Goal: Book appointment/travel/reservation

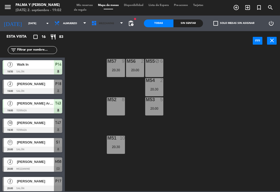
click at [119, 29] on span "Mezzanine" at bounding box center [107, 23] width 37 height 11
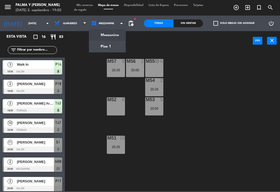
click at [108, 46] on ng-component "menu Palma y [PERSON_NAME][DATE] 2. septiembre - 19:02 Mis reservas Mapa de mes…" at bounding box center [140, 95] width 280 height 191
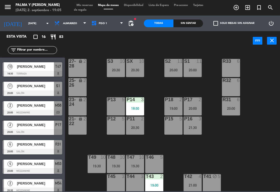
scroll to position [55, 0]
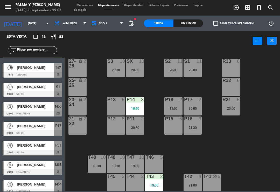
click at [27, 105] on span "[PERSON_NAME]" at bounding box center [35, 106] width 37 height 5
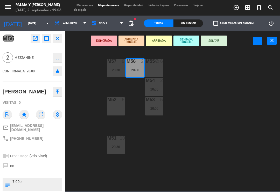
click at [224, 42] on button "SENTAR" at bounding box center [214, 40] width 26 height 10
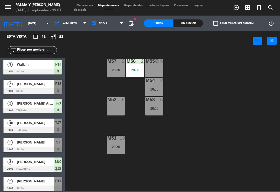
click at [10, 21] on icon "[DATE]" at bounding box center [13, 23] width 26 height 11
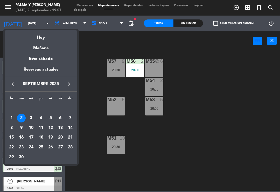
click at [37, 38] on div "Hoy" at bounding box center [41, 35] width 73 height 11
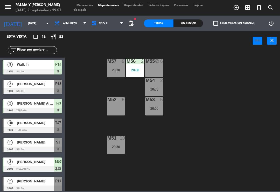
click at [100, 23] on span "Piso 1" at bounding box center [103, 23] width 8 height 3
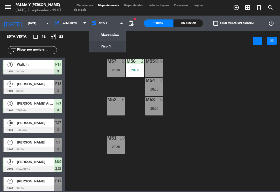
click at [101, 47] on ng-component "menu Palma y [PERSON_NAME][DATE] 2. septiembre - 19:07 Mis reservas Mapa de mes…" at bounding box center [140, 95] width 280 height 191
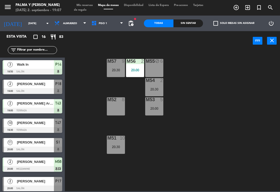
click at [108, 24] on span "Piso 1" at bounding box center [107, 23] width 37 height 11
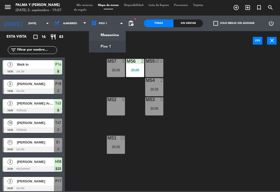
click at [115, 40] on ng-component "menu Palma y [PERSON_NAME][DATE] 2. septiembre - 19:07 Mis reservas Mapa de mes…" at bounding box center [140, 95] width 280 height 191
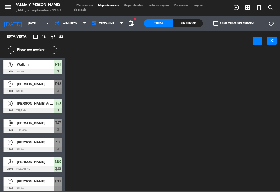
click at [115, 24] on span "Mezzanine" at bounding box center [107, 23] width 37 height 11
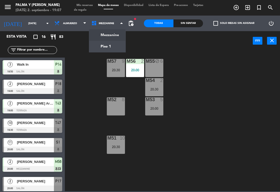
click at [119, 47] on ng-component "menu Palma y [PERSON_NAME][DATE] 2. septiembre - 19:07 Mis reservas Mapa de mes…" at bounding box center [140, 95] width 280 height 191
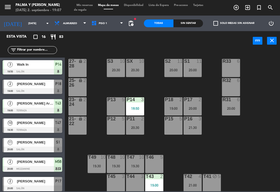
click at [139, 111] on div "P14 3 18:50" at bounding box center [135, 106] width 18 height 18
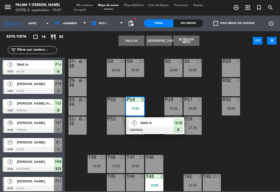
click at [147, 124] on span "Walk In" at bounding box center [156, 122] width 33 height 5
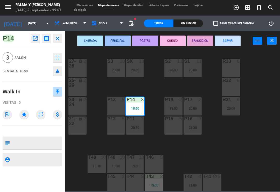
click at [138, 180] on div "T44 3" at bounding box center [135, 183] width 18 height 18
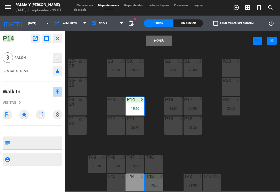
click at [161, 46] on button "Mover" at bounding box center [159, 40] width 26 height 10
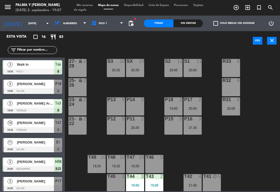
click at [243, 160] on div "R33 6 S1 11 20:00 S2 11 20:00 S3 10 20:30 SX 10 20:30 27-28 lock 2 R32 6 25-26 …" at bounding box center [174, 120] width 212 height 141
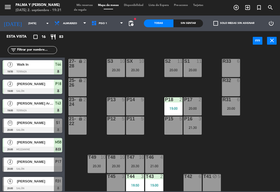
click at [260, 171] on div "R33 6 S1 11 20:00 S2 11 20:00 S3 10 20:30 SX 10 20:30 27-28 lock 2 R32 6 25-26 …" at bounding box center [174, 120] width 212 height 141
click at [19, 127] on div "[PERSON_NAME]" at bounding box center [35, 122] width 38 height 9
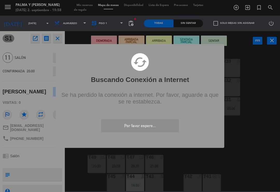
click at [279, 139] on div "? ! i Buscando Conexión a Internet × cached Se ha perdido la conexión a interne…" at bounding box center [140, 96] width 280 height 192
